Goal: Check status: Check status

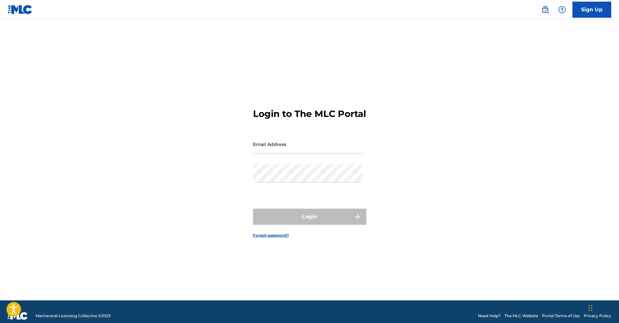
click at [277, 154] on input "Email Address" at bounding box center [307, 144] width 109 height 18
type input "[EMAIL_ADDRESS][DOMAIN_NAME]"
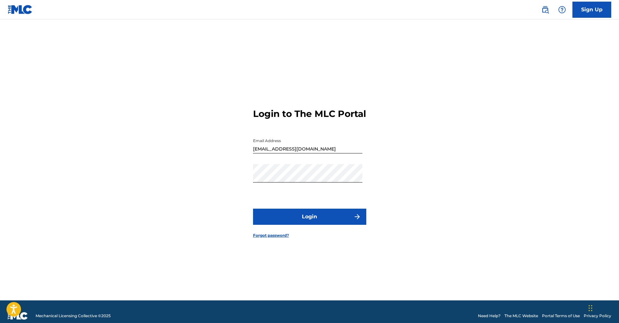
click at [292, 217] on button "Login" at bounding box center [309, 217] width 113 height 16
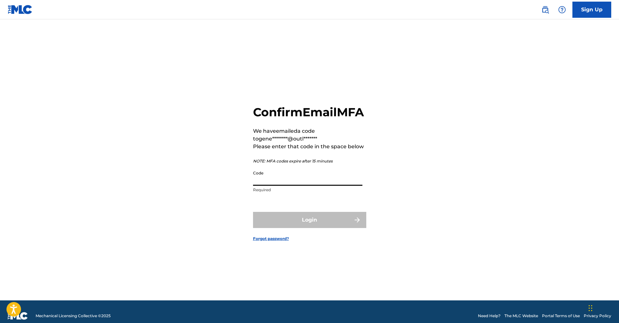
click at [268, 183] on input "Code" at bounding box center [307, 176] width 109 height 18
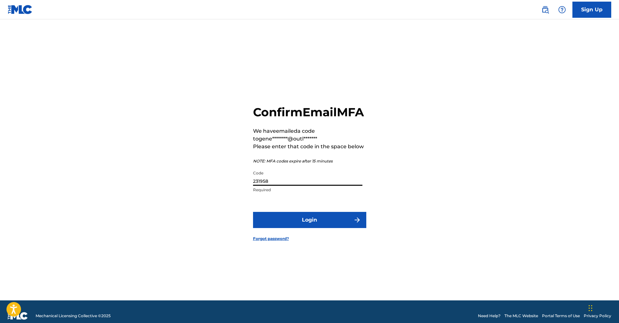
type input "231958"
click at [280, 224] on button "Login" at bounding box center [309, 220] width 113 height 16
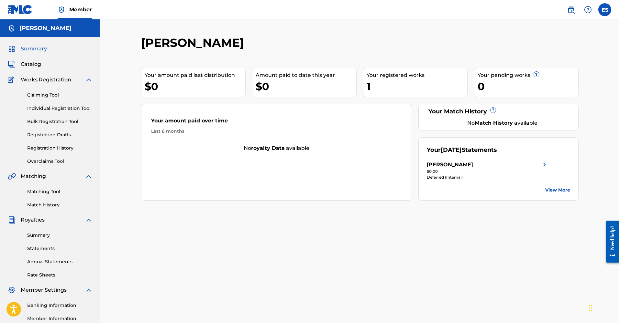
click at [43, 96] on link "Claiming Tool" at bounding box center [59, 95] width 65 height 7
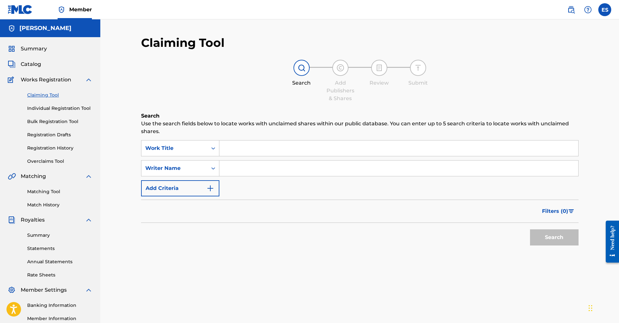
click at [43, 79] on span "Works Registration" at bounding box center [46, 80] width 50 height 8
click at [23, 80] on span "Works Registration" at bounding box center [46, 80] width 50 height 8
click at [36, 106] on link "Individual Registration Tool" at bounding box center [59, 108] width 65 height 7
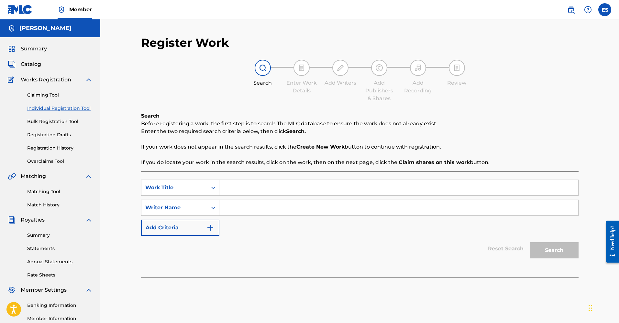
click at [37, 122] on link "Bulk Registration Tool" at bounding box center [59, 121] width 65 height 7
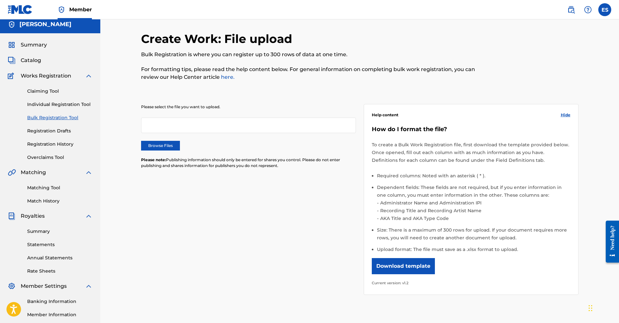
scroll to position [5, 0]
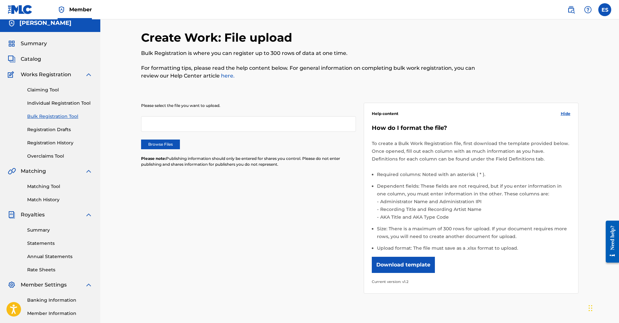
click at [40, 129] on link "Registration Drafts" at bounding box center [59, 129] width 65 height 7
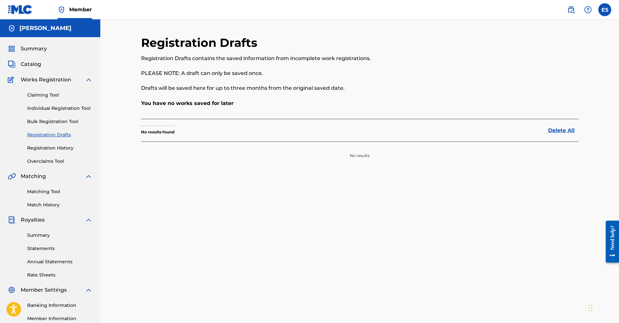
click at [44, 147] on link "Registration History" at bounding box center [59, 148] width 65 height 7
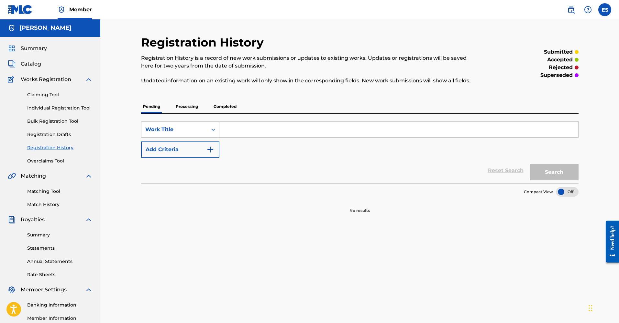
click at [28, 63] on span "Catalog" at bounding box center [31, 64] width 20 height 8
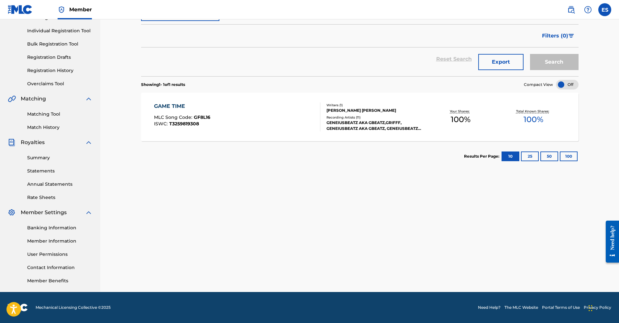
scroll to position [78, 0]
click at [42, 242] on link "Member Information" at bounding box center [59, 241] width 65 height 7
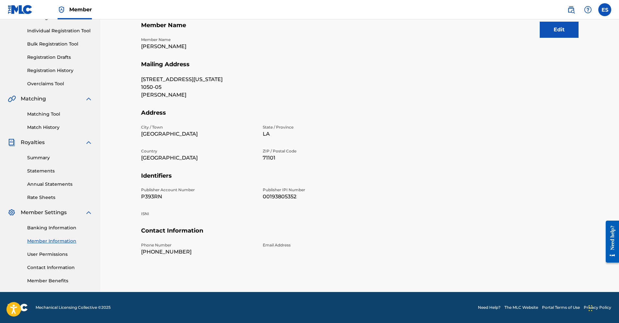
scroll to position [78, 0]
click at [41, 156] on link "Summary" at bounding box center [59, 158] width 65 height 7
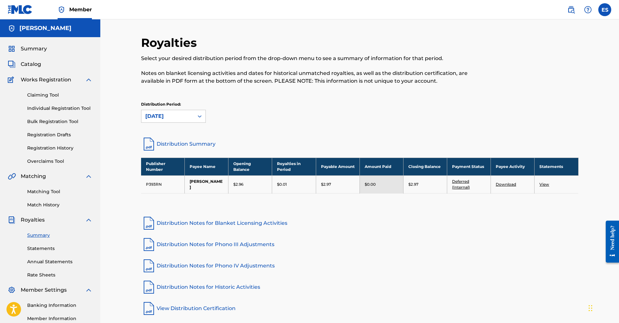
click at [50, 121] on link "Bulk Registration Tool" at bounding box center [59, 121] width 65 height 7
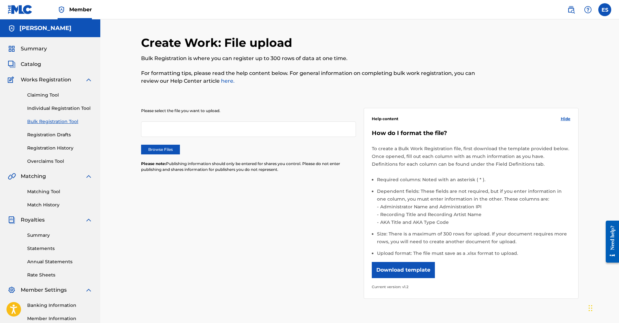
click at [43, 135] on link "Registration Drafts" at bounding box center [59, 135] width 65 height 7
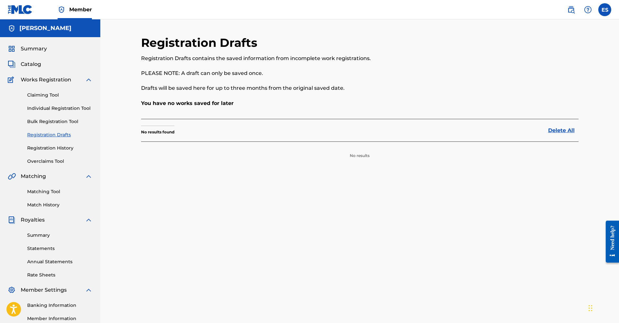
click at [42, 147] on link "Registration History" at bounding box center [59, 148] width 65 height 7
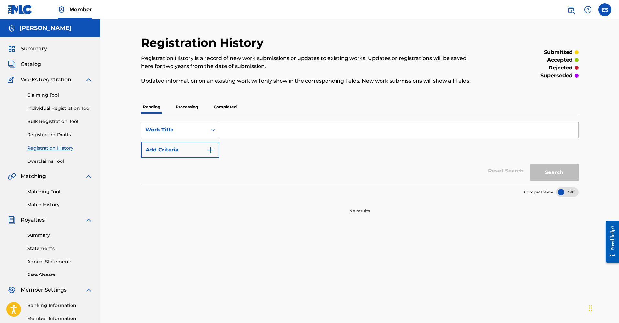
click at [47, 81] on span "Works Registration" at bounding box center [46, 80] width 50 height 8
click at [35, 65] on span "Catalog" at bounding box center [31, 64] width 20 height 8
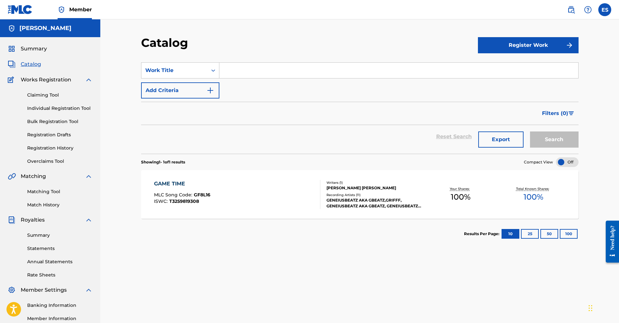
click at [29, 48] on span "Summary" at bounding box center [34, 49] width 26 height 8
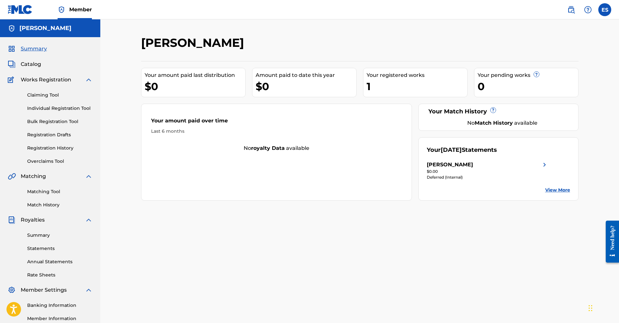
click at [35, 49] on span "Summary" at bounding box center [34, 49] width 26 height 8
click at [42, 204] on link "Match History" at bounding box center [59, 205] width 65 height 7
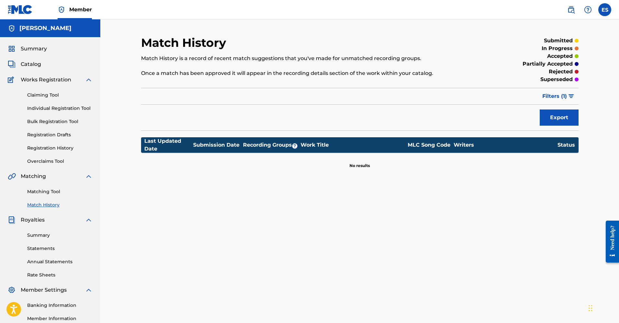
click at [548, 95] on span "Filters ( 1 )" at bounding box center [554, 96] width 25 height 8
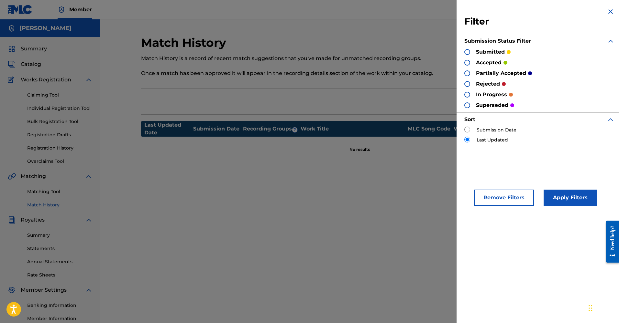
click at [368, 96] on div "Export" at bounding box center [359, 101] width 437 height 16
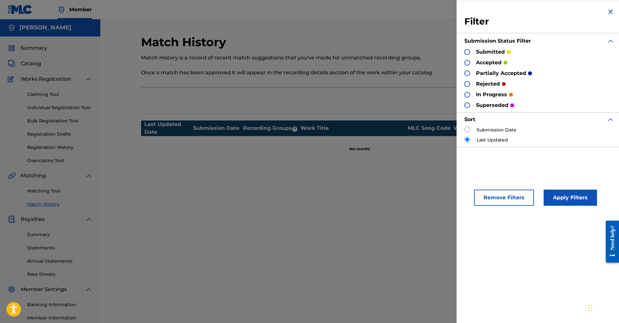
drag, startPoint x: 320, startPoint y: 208, endPoint x: 314, endPoint y: 204, distance: 7.4
click at [320, 208] on div "Match History Match History is a record of recent match suggestions that you've…" at bounding box center [359, 202] width 453 height 334
click at [608, 11] on img at bounding box center [610, 12] width 8 height 8
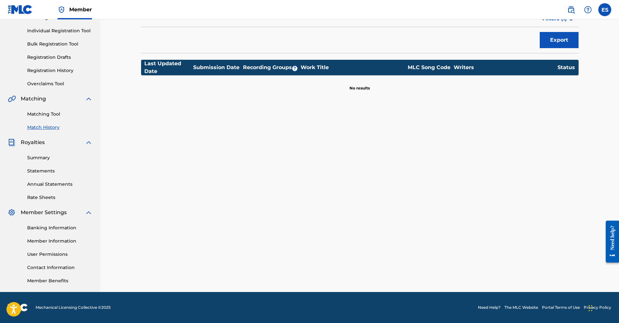
scroll to position [78, 0]
click at [41, 156] on link "Summary" at bounding box center [59, 158] width 65 height 7
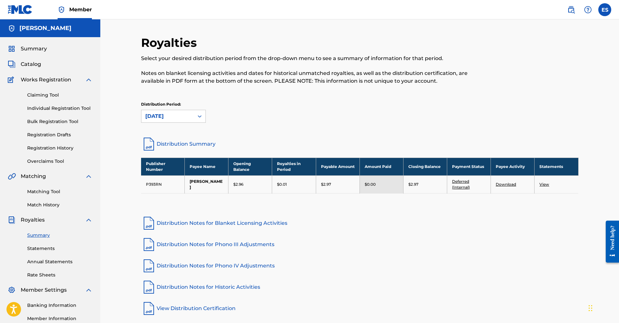
click at [42, 249] on link "Statements" at bounding box center [59, 248] width 65 height 7
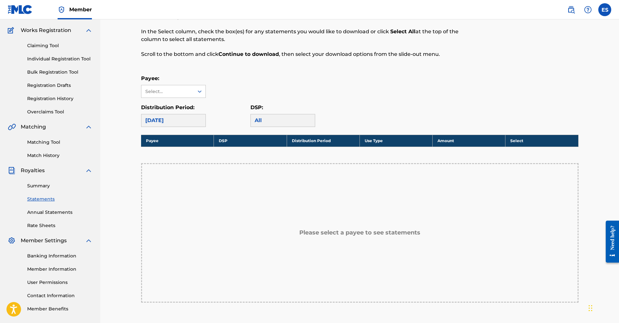
scroll to position [52, 0]
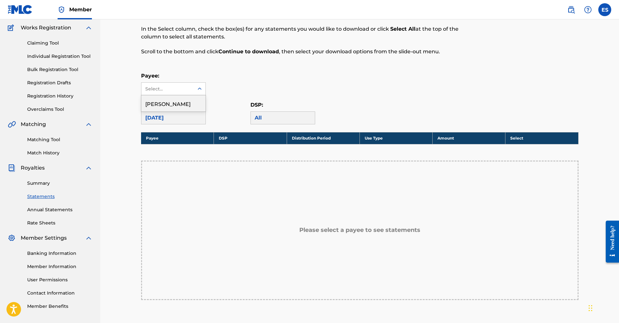
click at [173, 88] on div "Select..." at bounding box center [167, 89] width 44 height 7
click at [167, 102] on div "[PERSON_NAME]" at bounding box center [173, 103] width 64 height 16
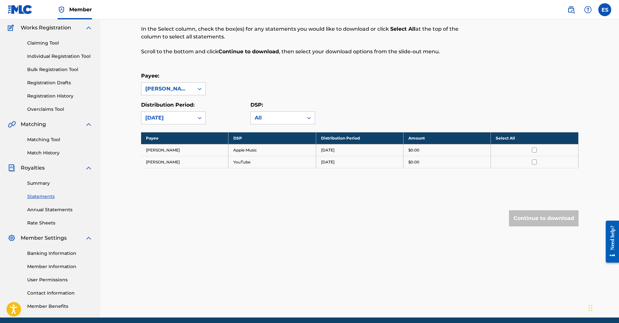
click at [403, 167] on td "[DATE]" at bounding box center [359, 162] width 87 height 12
drag, startPoint x: 356, startPoint y: 157, endPoint x: 338, endPoint y: 162, distance: 18.4
click at [356, 157] on td "[DATE]" at bounding box center [359, 162] width 87 height 12
click at [181, 162] on td "[PERSON_NAME]" at bounding box center [184, 162] width 87 height 12
click at [161, 149] on td "[PERSON_NAME]" at bounding box center [184, 150] width 87 height 12
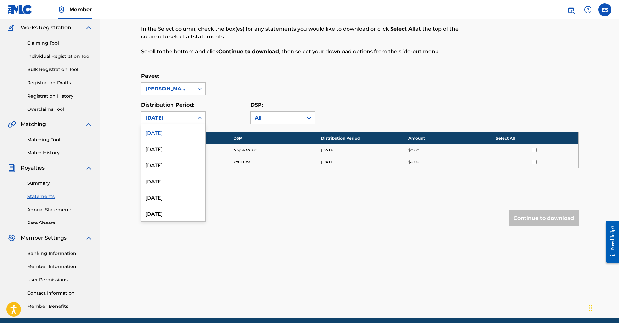
click at [184, 118] on div "[DATE]" at bounding box center [167, 118] width 45 height 8
click at [167, 147] on div "[DATE]" at bounding box center [173, 149] width 64 height 16
click at [175, 121] on div "[DATE]" at bounding box center [167, 118] width 45 height 8
click at [164, 166] on div "[DATE]" at bounding box center [173, 165] width 64 height 16
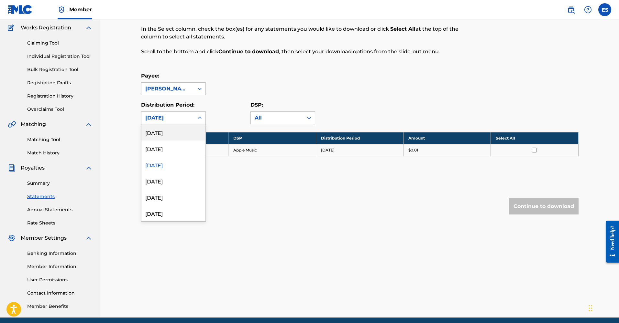
click at [180, 120] on div "[DATE]" at bounding box center [167, 118] width 45 height 8
click at [165, 179] on div "[DATE]" at bounding box center [173, 181] width 64 height 16
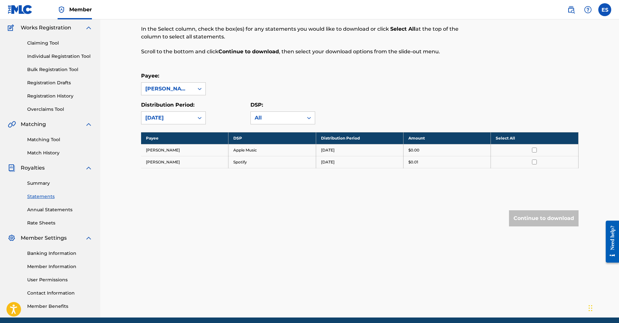
click at [168, 119] on div "[DATE]" at bounding box center [167, 118] width 45 height 8
click at [158, 195] on div "[DATE]" at bounding box center [173, 197] width 64 height 16
click at [177, 121] on div "[DATE]" at bounding box center [167, 118] width 45 height 8
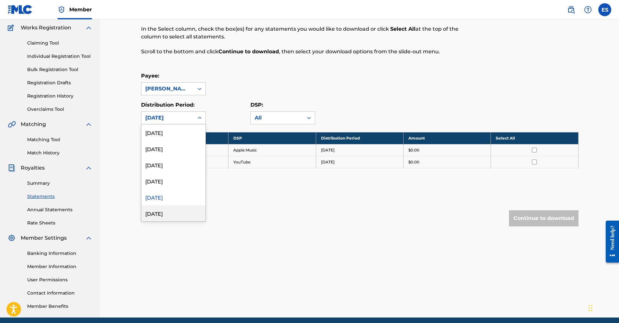
click at [169, 211] on div "[DATE]" at bounding box center [173, 213] width 64 height 16
